Goal: Information Seeking & Learning: Learn about a topic

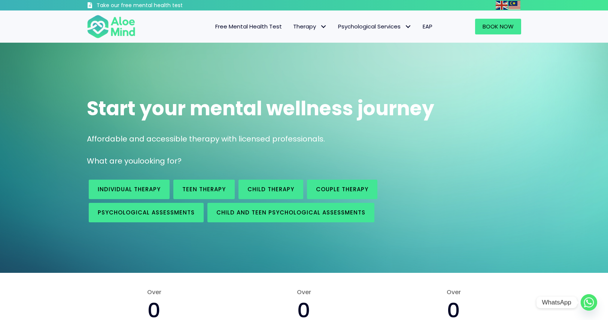
click at [591, 301] on circle "Whatsapp" at bounding box center [589, 302] width 16 height 16
click at [261, 30] on span "Free Mental Health Test" at bounding box center [248, 26] width 67 height 8
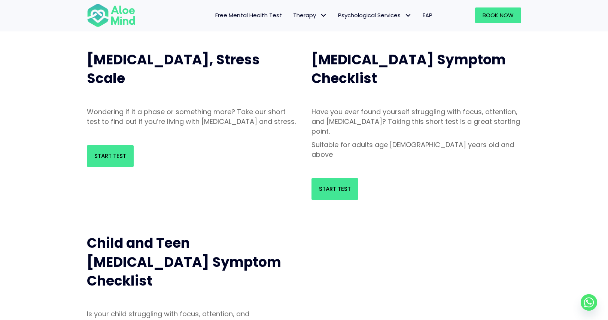
scroll to position [75, 0]
click at [330, 185] on span "Start Test" at bounding box center [335, 189] width 32 height 8
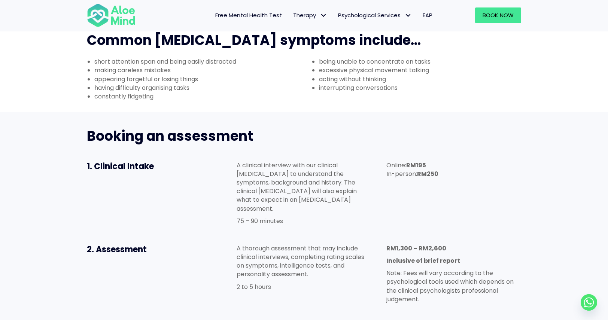
scroll to position [300, 0]
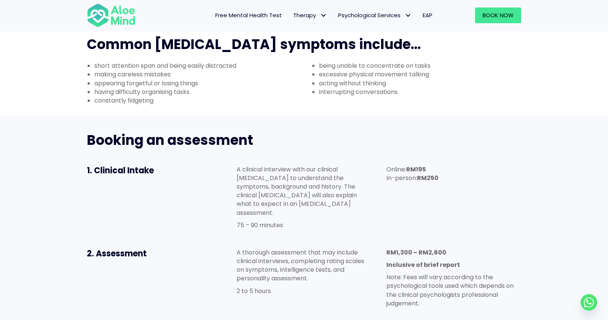
click at [274, 20] on link "Free Mental Health Test" at bounding box center [249, 15] width 78 height 16
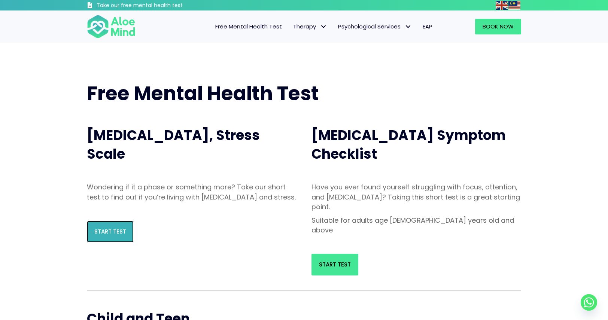
click at [121, 236] on span "Start Test" at bounding box center [110, 232] width 32 height 8
